Goal: Find contact information: Find contact information

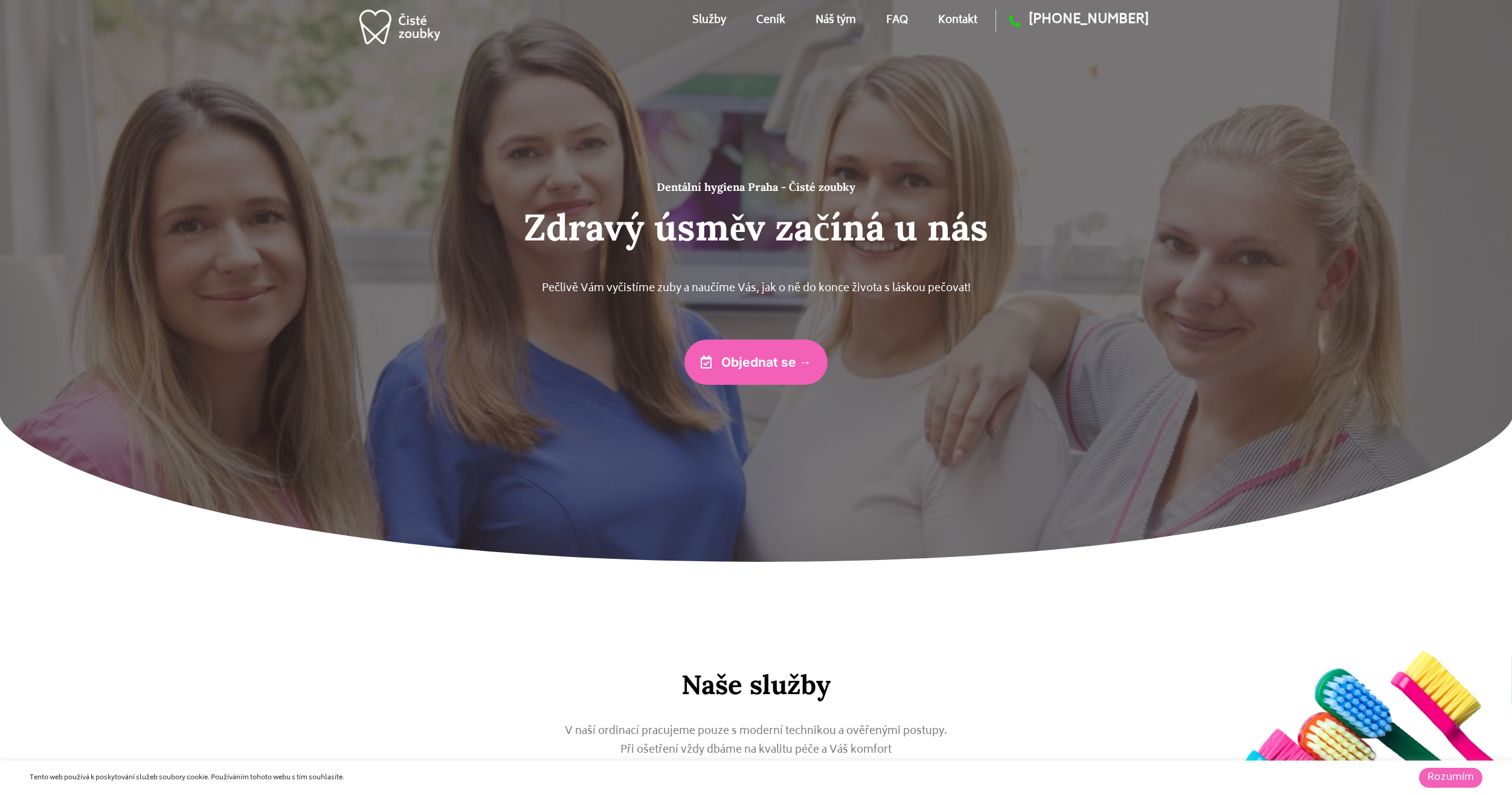
click at [839, 18] on link "Náš tým" at bounding box center [835, 21] width 41 height 54
click at [967, 19] on link "Kontakt" at bounding box center [957, 21] width 39 height 54
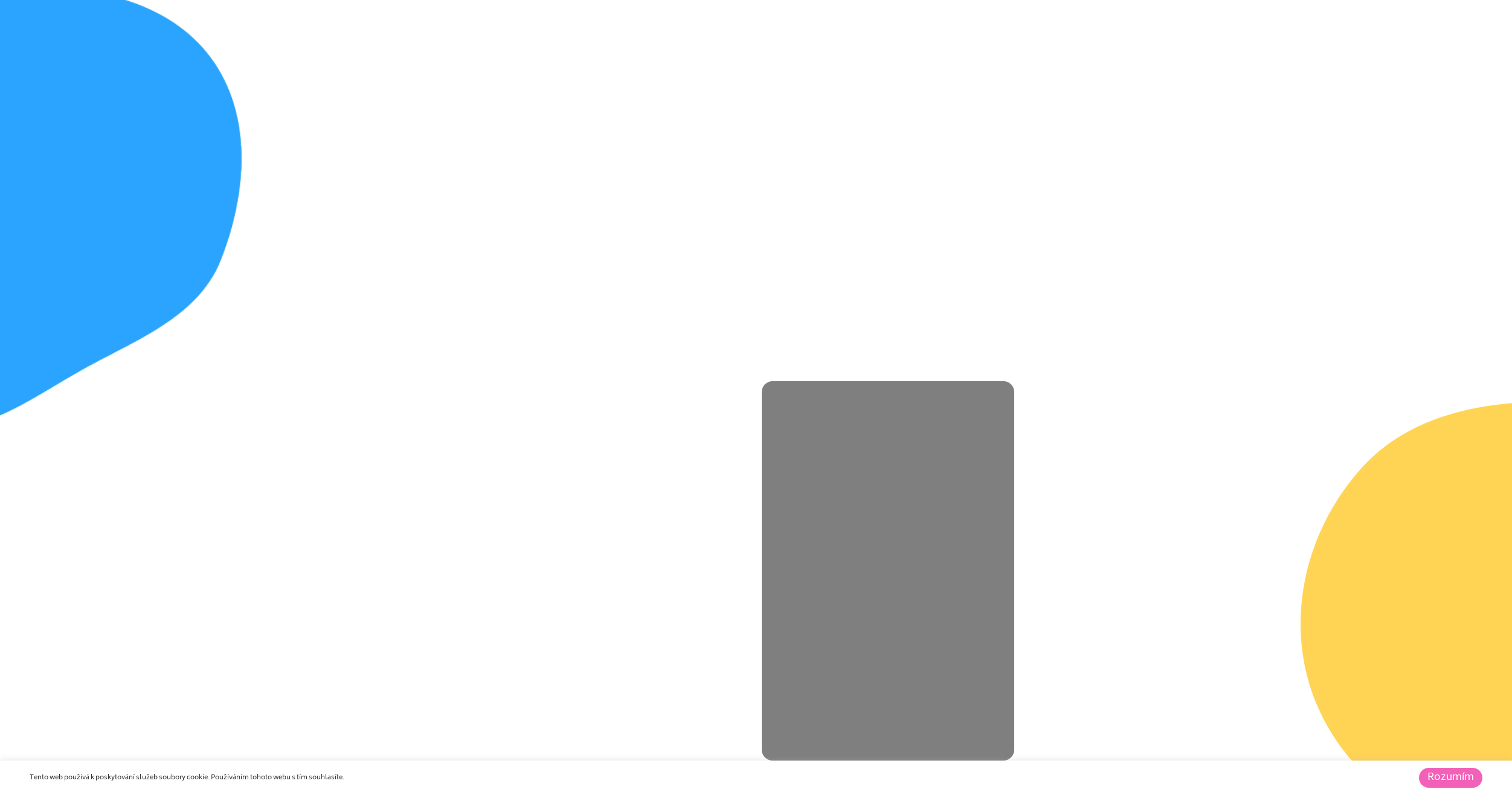
scroll to position [6519, 0]
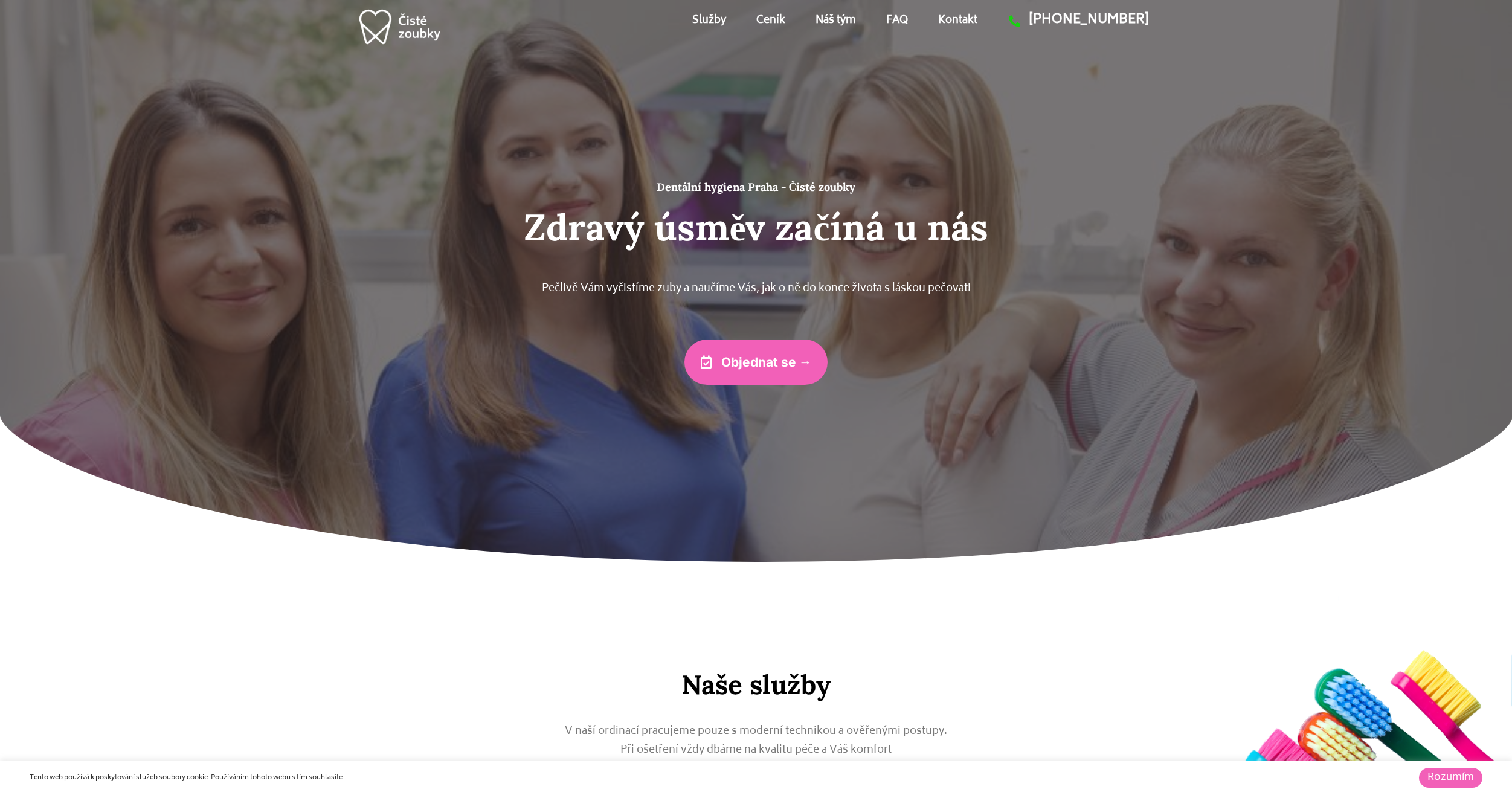
click at [954, 17] on link "Kontakt" at bounding box center [957, 21] width 39 height 54
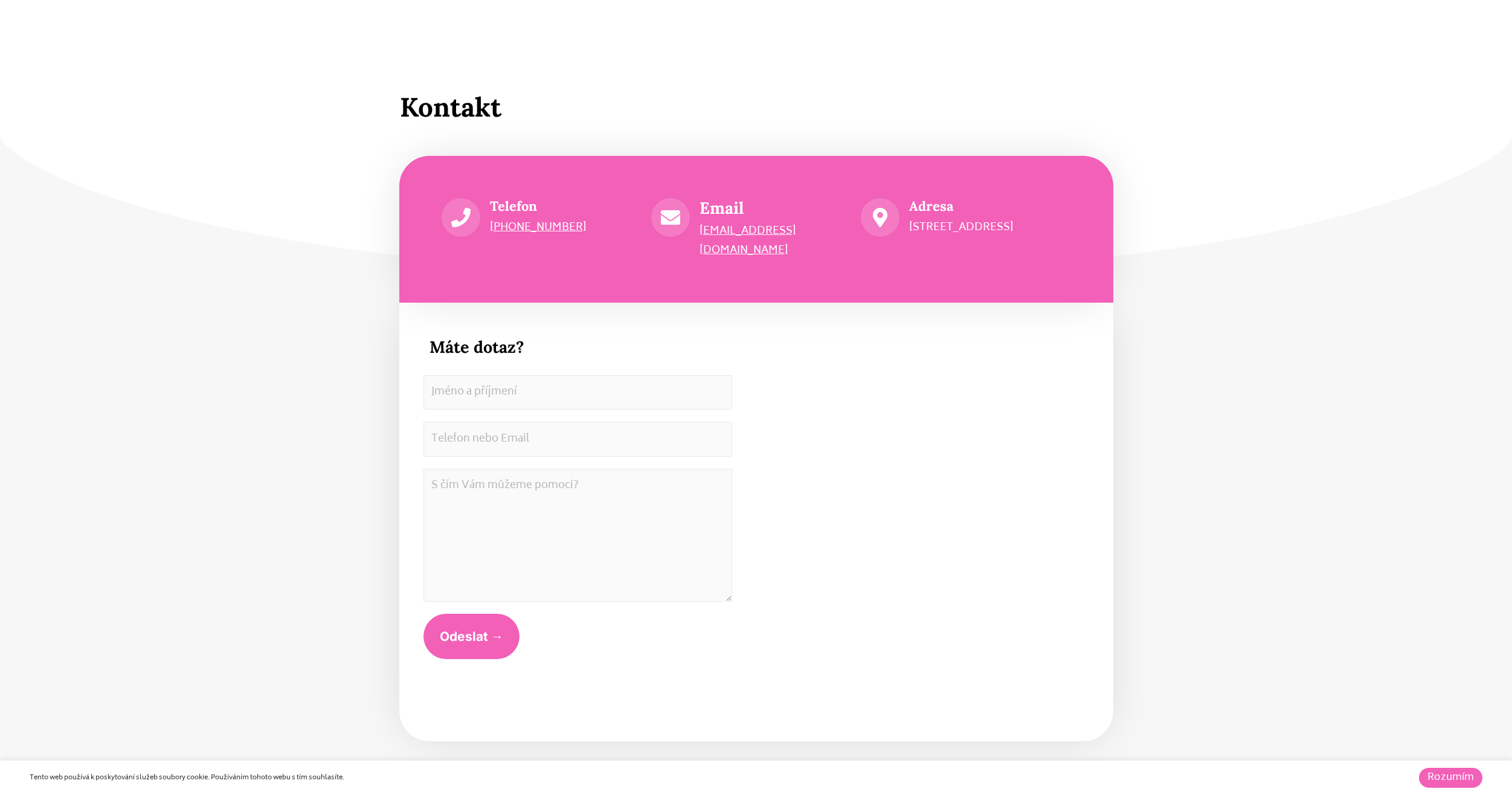
scroll to position [6519, 0]
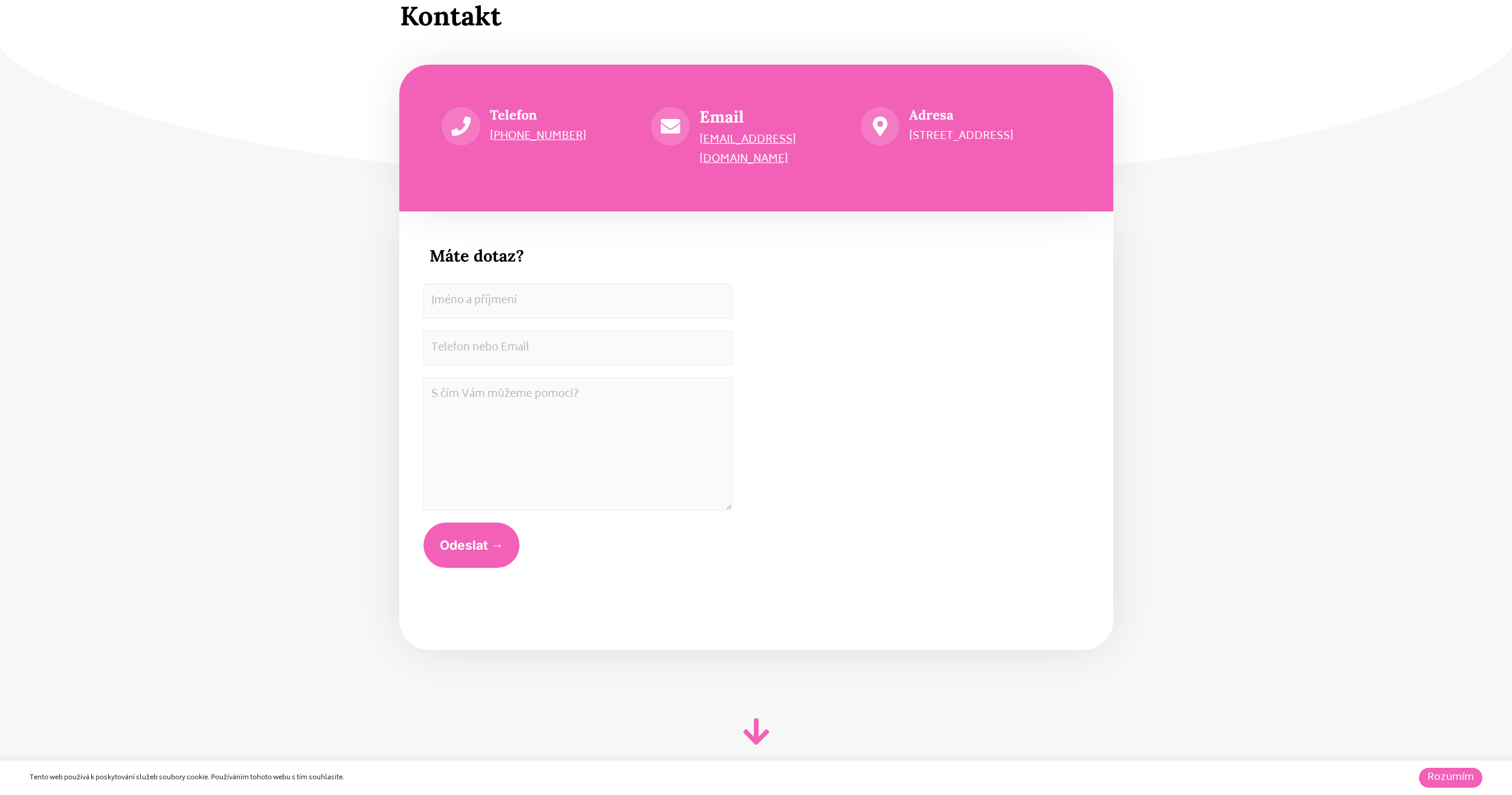
drag, startPoint x: 1050, startPoint y: 138, endPoint x: 910, endPoint y: 142, distance: 140.1
click at [910, 142] on p "[STREET_ADDRESS]" at bounding box center [989, 136] width 162 height 19
copy p "[STREET_ADDRESS]"
